Goal: Task Accomplishment & Management: Manage account settings

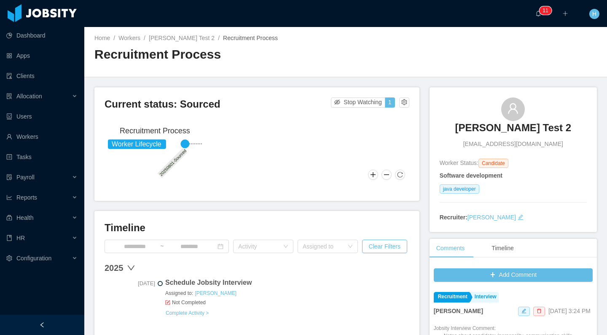
click at [440, 48] on div "Home / Workers / [PERSON_NAME] Test 2 / Recruitment Process / Recruitment Proce…" at bounding box center [345, 52] width 523 height 50
click at [404, 106] on button "button" at bounding box center [404, 102] width 10 height 10
click at [385, 129] on div "Change status" at bounding box center [379, 128] width 38 height 9
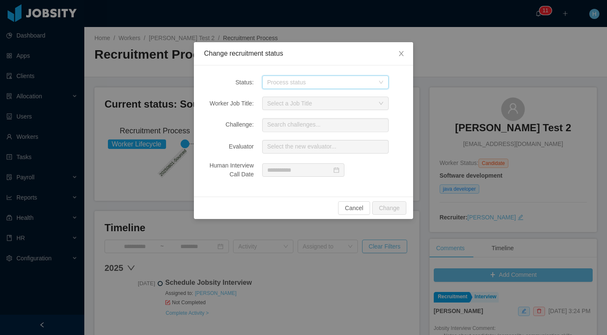
click at [299, 87] on div "Process status" at bounding box center [322, 82] width 111 height 13
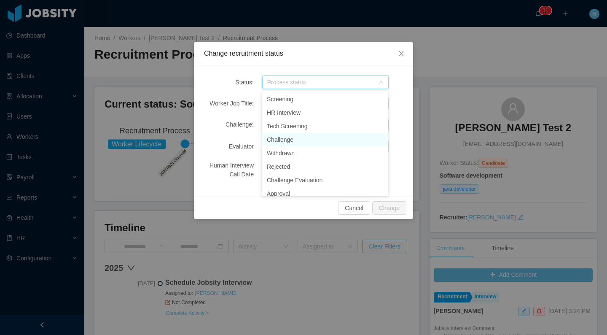
scroll to position [81, 0]
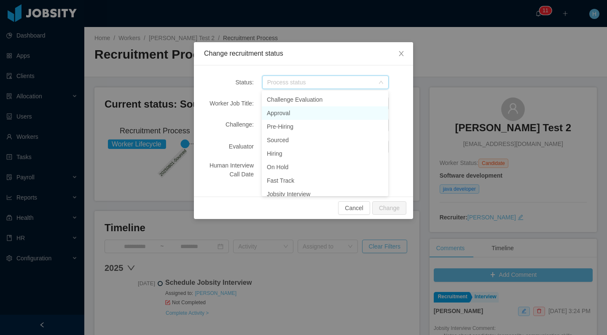
click at [294, 115] on li "Approval" at bounding box center [325, 112] width 126 height 13
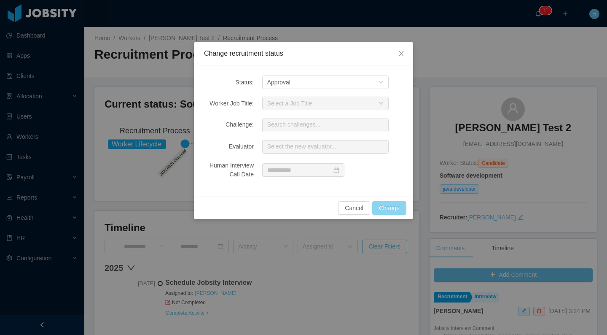
click at [385, 202] on button "Change" at bounding box center [389, 207] width 34 height 13
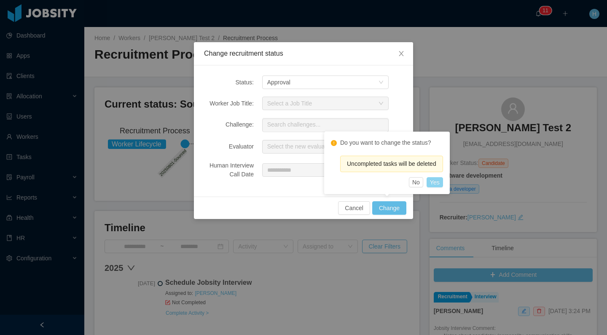
click at [436, 185] on button "Yes" at bounding box center [435, 182] width 16 height 10
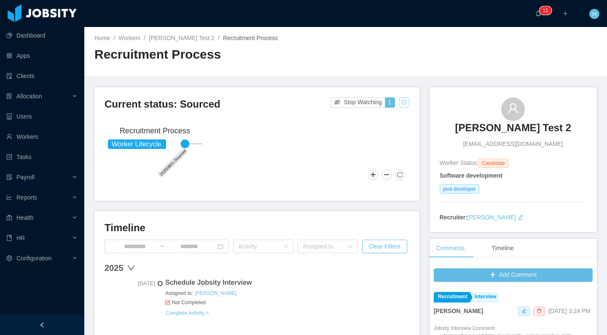
click at [399, 102] on button "button" at bounding box center [404, 102] width 10 height 10
click at [370, 129] on div "Change status" at bounding box center [379, 128] width 38 height 9
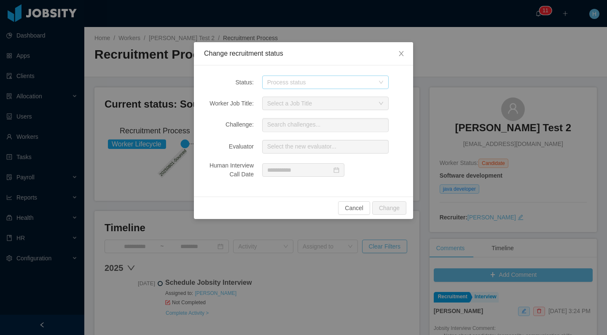
click at [291, 80] on div "Process status" at bounding box center [320, 82] width 107 height 8
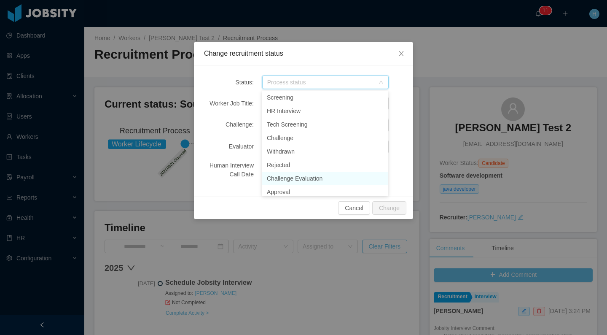
scroll to position [20, 0]
click at [289, 173] on li "Approval" at bounding box center [325, 172] width 126 height 13
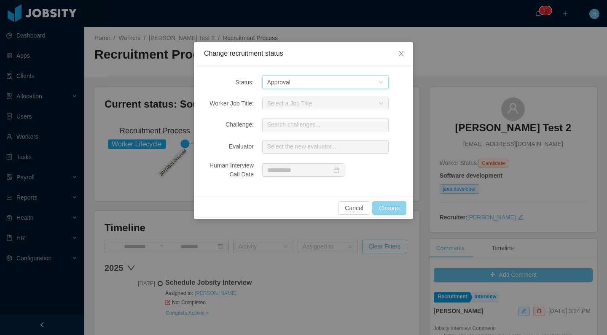
click at [388, 205] on button "Change" at bounding box center [389, 207] width 34 height 13
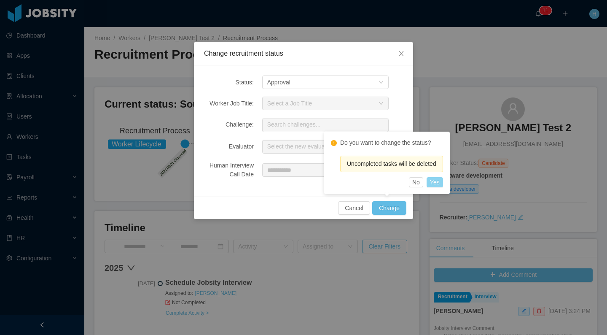
click at [443, 184] on button "Yes" at bounding box center [435, 182] width 16 height 10
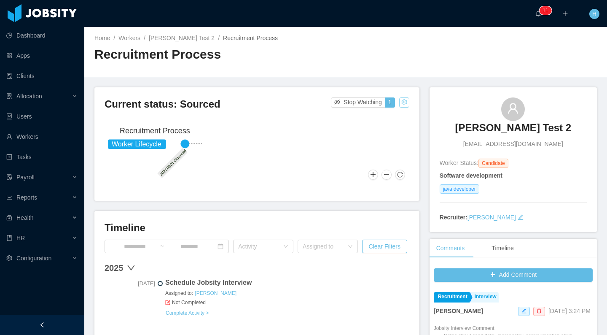
click at [400, 105] on button "button" at bounding box center [404, 102] width 10 height 10
click at [389, 131] on div "Change status" at bounding box center [379, 128] width 38 height 9
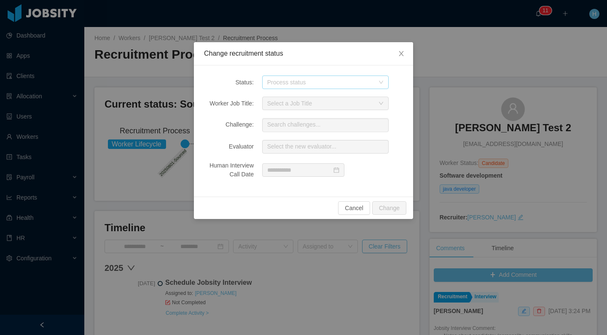
click at [294, 80] on div "Process status" at bounding box center [320, 82] width 107 height 8
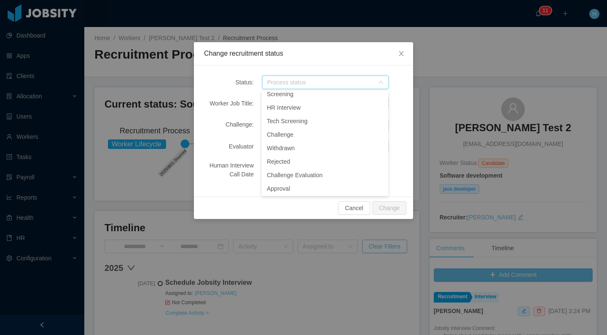
scroll to position [18, 0]
click at [298, 190] on li "Pre-Hiring" at bounding box center [325, 188] width 126 height 13
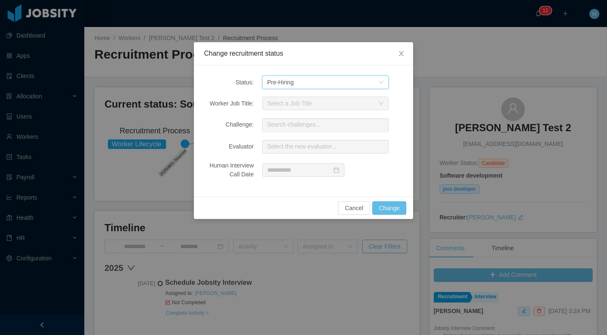
click at [312, 84] on div "Process status Pre-Hiring" at bounding box center [322, 82] width 111 height 13
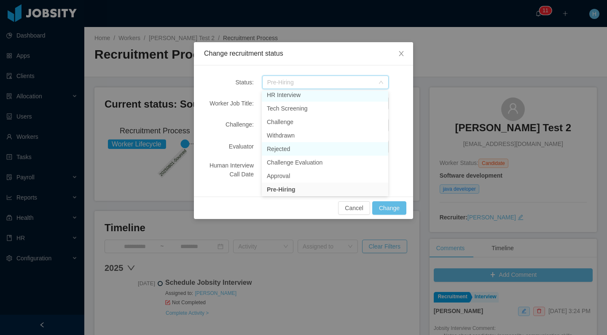
scroll to position [15, 0]
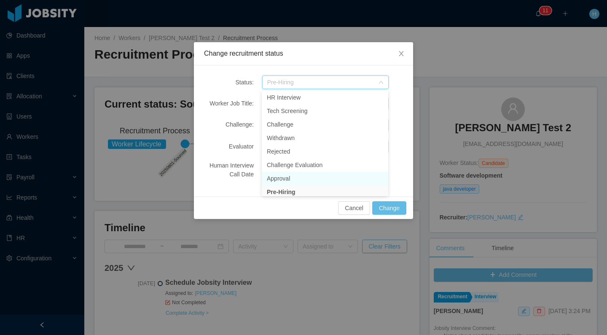
click at [289, 175] on li "Approval" at bounding box center [325, 178] width 126 height 13
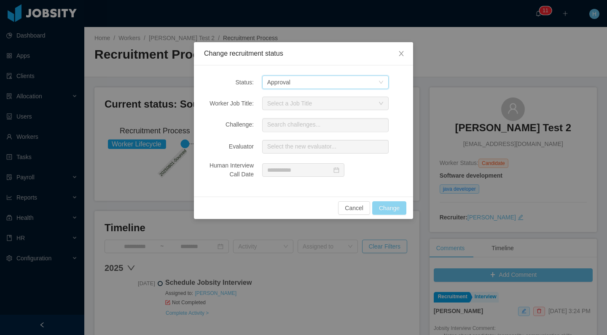
click at [394, 209] on button "Change" at bounding box center [389, 207] width 34 height 13
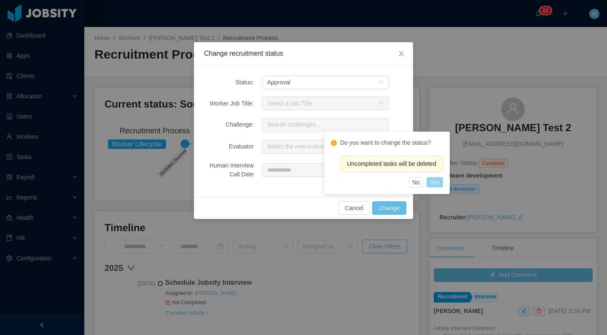
click at [434, 180] on button "Yes" at bounding box center [435, 182] width 16 height 10
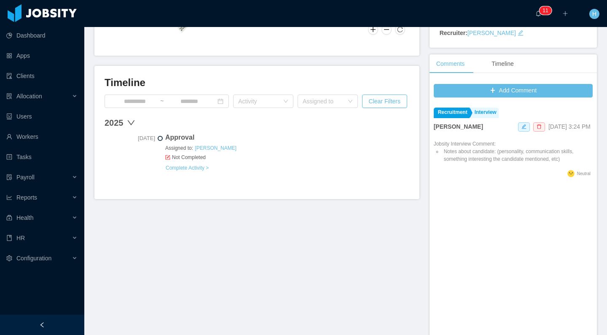
scroll to position [184, 0]
click at [180, 167] on link "Complete Activity >" at bounding box center [187, 168] width 44 height 7
